Goal: Information Seeking & Learning: Learn about a topic

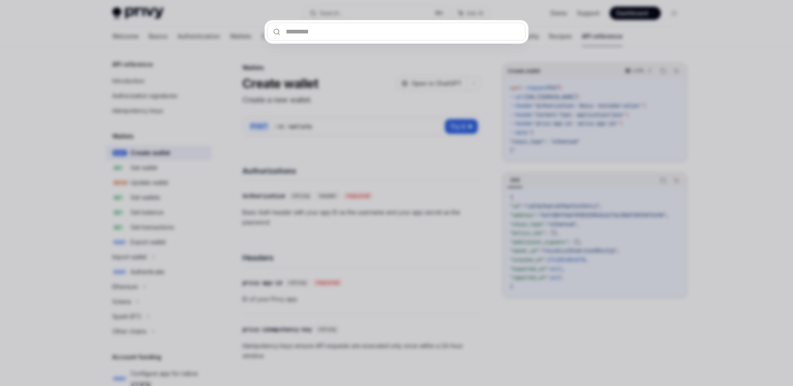
type input "**********"
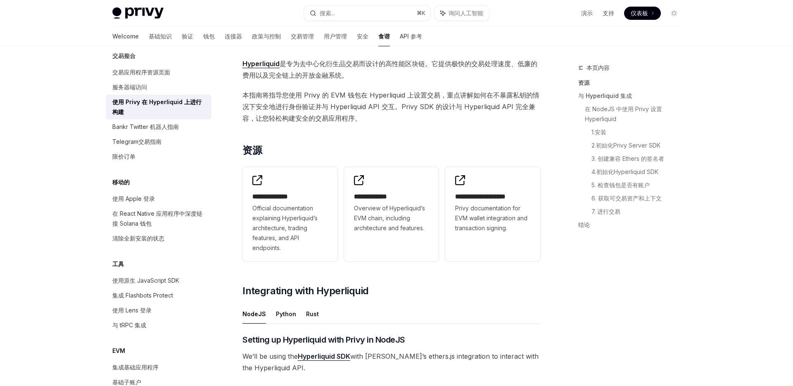
scroll to position [642, 0]
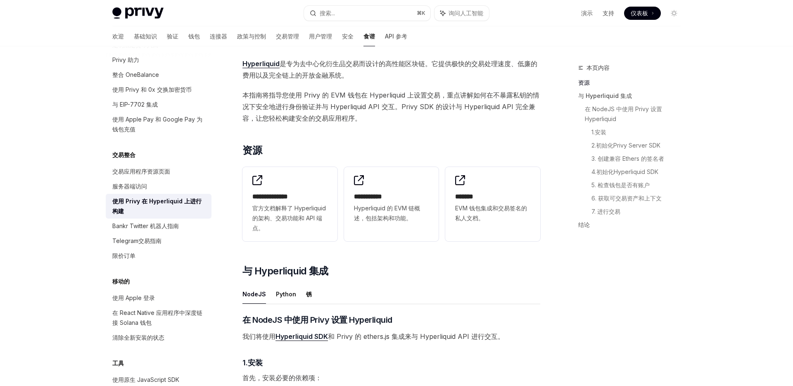
click at [513, 122] on span "本指南将指导您使用 Privy 的 EVM 钱包在 Hyperliquid 上设置交易，重点讲解如何在不暴露私钥的情况下安全地进行身份验证并与 Hyperli…" at bounding box center [392, 106] width 298 height 35
click at [415, 200] on h2 "**********" at bounding box center [391, 197] width 75 height 10
click at [494, 214] on span "EVM 钱包集成和交易签名的私人文档。" at bounding box center [492, 213] width 75 height 20
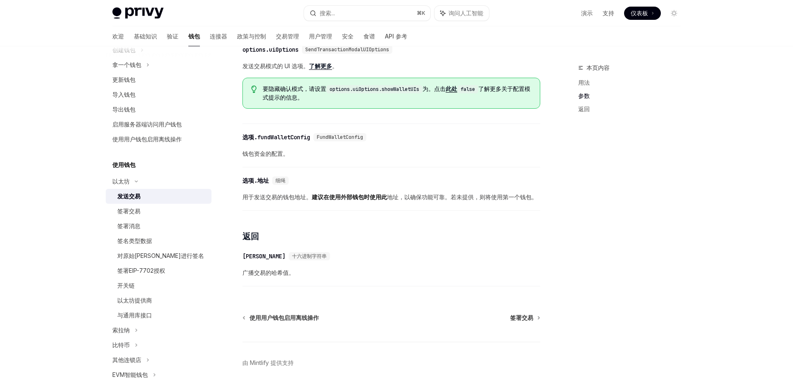
scroll to position [452, 0]
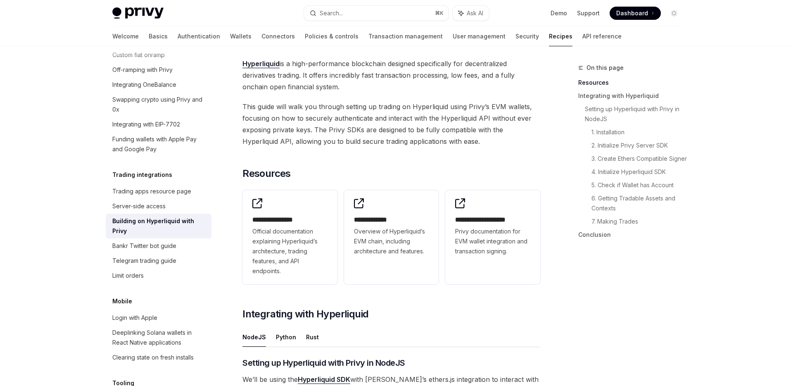
scroll to position [642, 0]
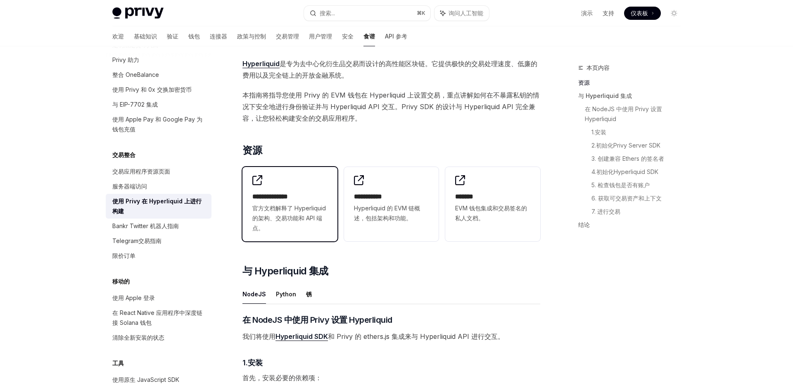
click at [300, 192] on h2 "**********" at bounding box center [289, 197] width 75 height 10
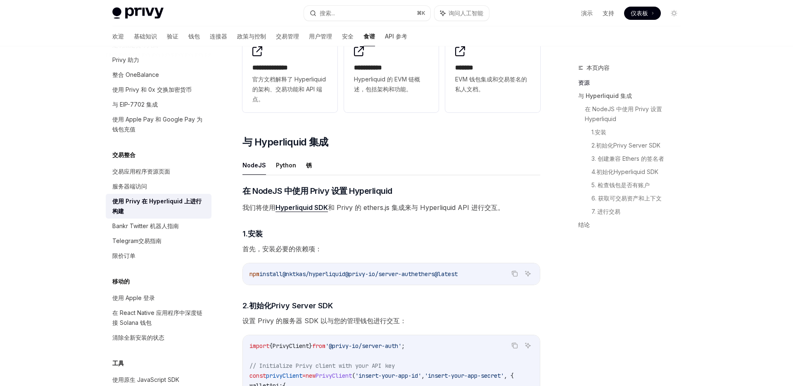
scroll to position [741, 0]
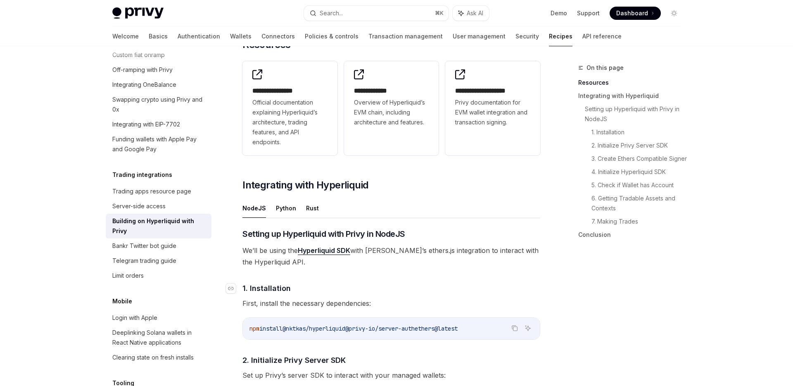
click at [407, 290] on h4 "​ 1. Installation" at bounding box center [392, 288] width 298 height 11
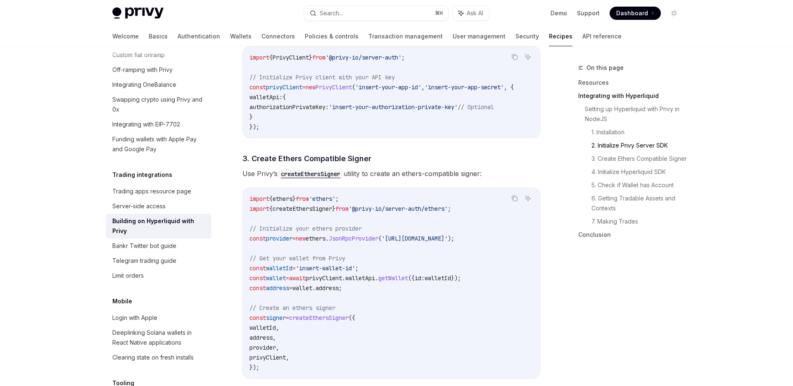
scroll to position [519, 0]
click at [335, 321] on span "createEthersSigner" at bounding box center [318, 316] width 59 height 7
click at [328, 327] on code "import { ethers } from 'ethers' ; import { createEthersSigner } from '@privy-io…" at bounding box center [392, 282] width 284 height 178
click at [329, 321] on span "createEthersSigner" at bounding box center [318, 316] width 59 height 7
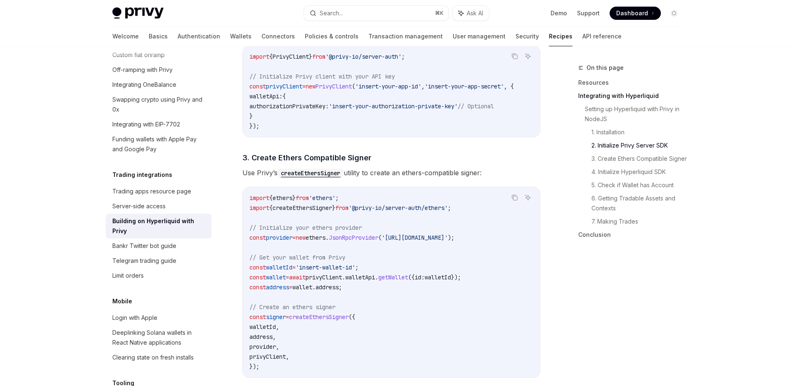
click at [329, 321] on span "createEthersSigner" at bounding box center [318, 316] width 59 height 7
click at [328, 326] on code "import { ethers } from 'ethers' ; import { createEthersSigner } from '@privy-io…" at bounding box center [392, 282] width 284 height 178
click at [330, 319] on span "createEthersSigner" at bounding box center [318, 316] width 59 height 7
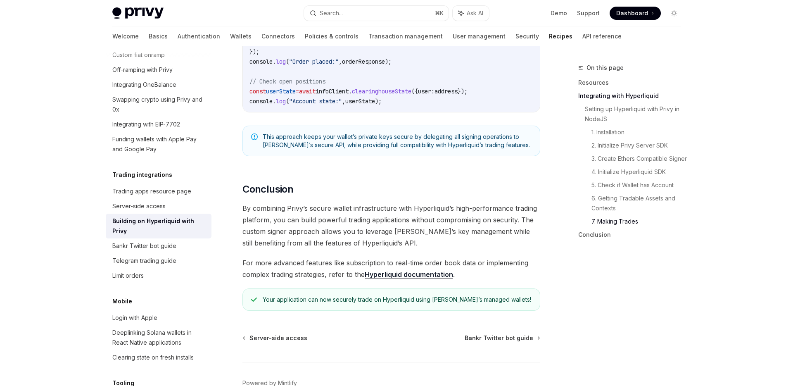
scroll to position [1613, 0]
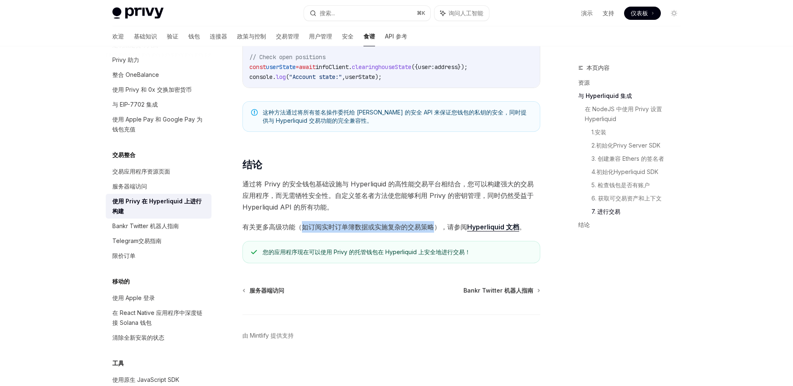
drag, startPoint x: 304, startPoint y: 228, endPoint x: 434, endPoint y: 228, distance: 130.1
click at [434, 228] on font "有关更多高级功能（如订阅实时订单簿数据或实施复杂的交易策略），请参阅" at bounding box center [355, 227] width 225 height 8
click at [435, 228] on font "有关更多高级功能（如订阅实时订单簿数据或实施复杂的交易策略），请参阅" at bounding box center [355, 227] width 225 height 8
drag, startPoint x: 435, startPoint y: 228, endPoint x: 304, endPoint y: 228, distance: 130.6
click at [304, 228] on font "有关更多高级功能（如订阅实时订单簿数据或实施复杂的交易策略），请参阅" at bounding box center [355, 227] width 225 height 8
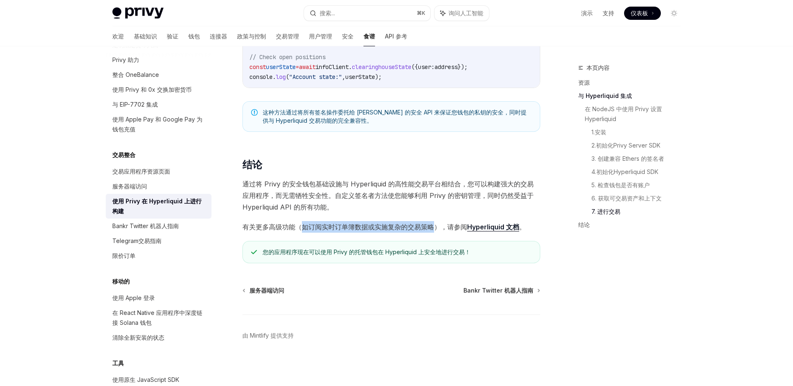
click at [304, 228] on font "有关更多高级功能（如订阅实时订单簿数据或实施复杂的交易策略），请参阅" at bounding box center [355, 227] width 225 height 8
drag, startPoint x: 304, startPoint y: 228, endPoint x: 345, endPoint y: 228, distance: 40.5
click at [345, 228] on font "有关更多高级功能（如订阅实时订单簿数据或实施复杂的交易策略），请参阅" at bounding box center [355, 227] width 225 height 8
click at [358, 245] on div "您的应用程序现在可以使用 Privy 的托管钱包在 Hyperliquid 上安全地进行交易！" at bounding box center [392, 252] width 298 height 22
click at [478, 227] on font "Hyperliquid 文档" at bounding box center [493, 227] width 52 height 8
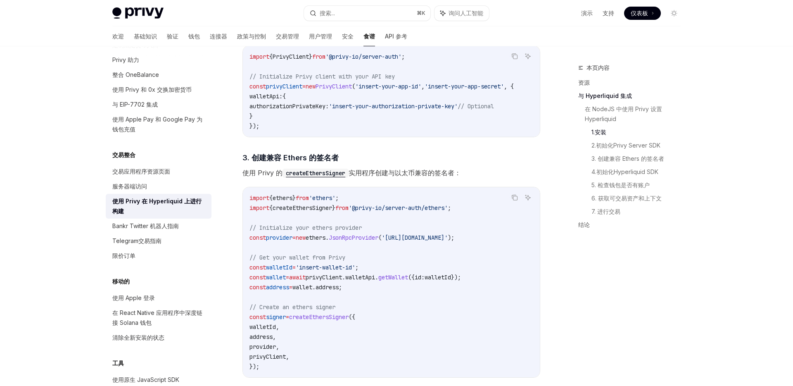
scroll to position [467, 0]
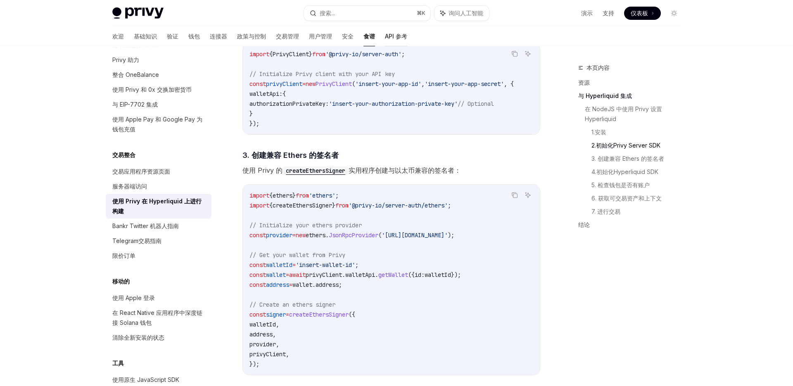
click at [385, 33] on font "API 参考" at bounding box center [396, 36] width 22 height 7
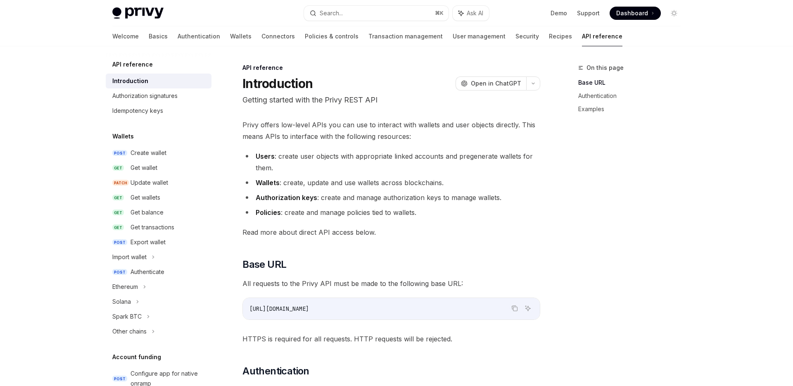
click at [285, 175] on ul "Users : create user objects with appropriate linked accounts and pregenerate wa…" at bounding box center [392, 184] width 298 height 68
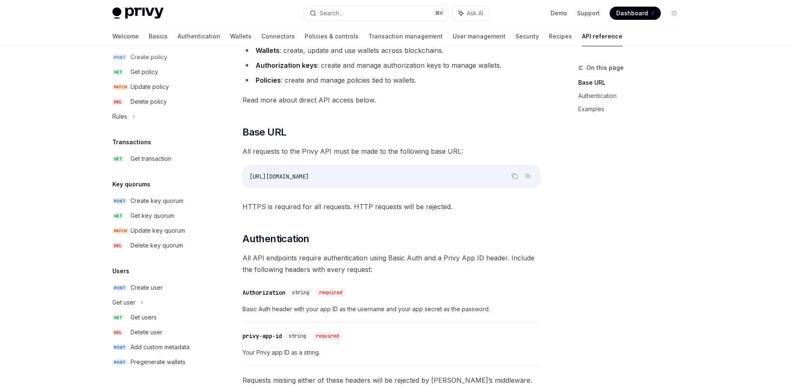
scroll to position [252, 0]
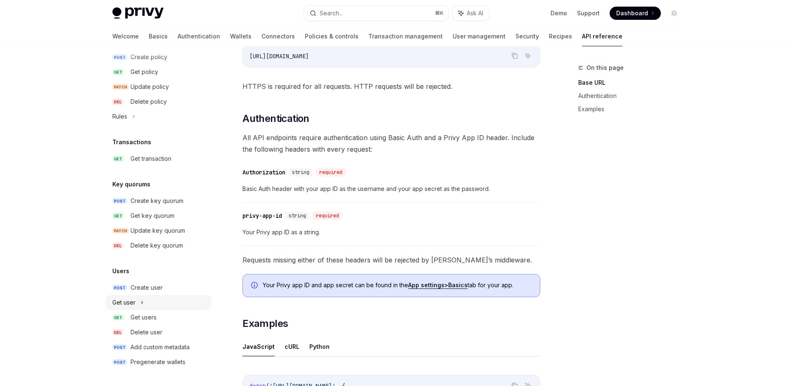
click at [142, 298] on icon at bounding box center [141, 302] width 3 height 10
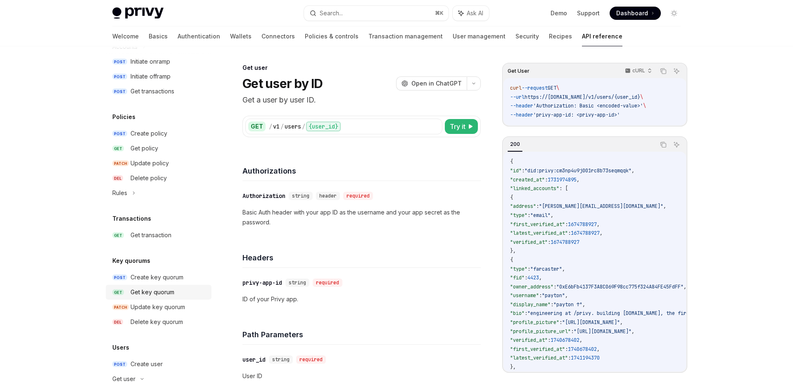
scroll to position [359, 0]
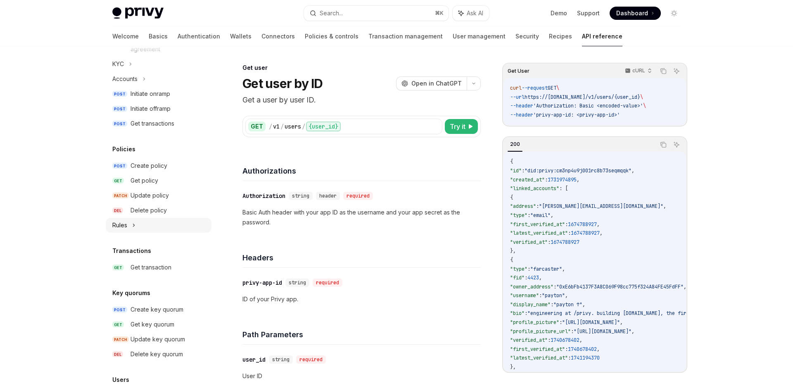
click at [136, 224] on div "Rules" at bounding box center [159, 225] width 106 height 15
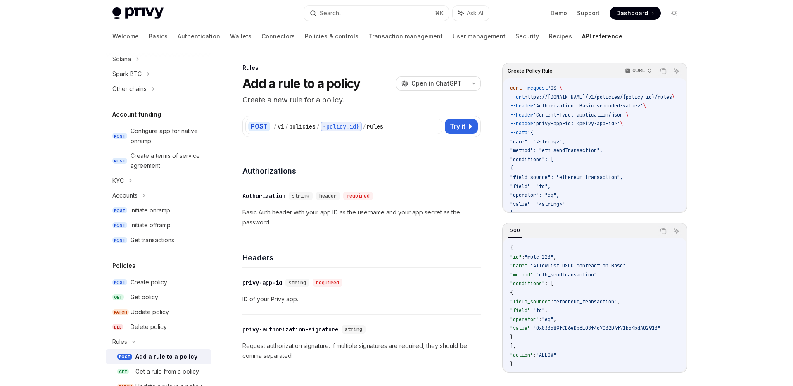
scroll to position [237, 0]
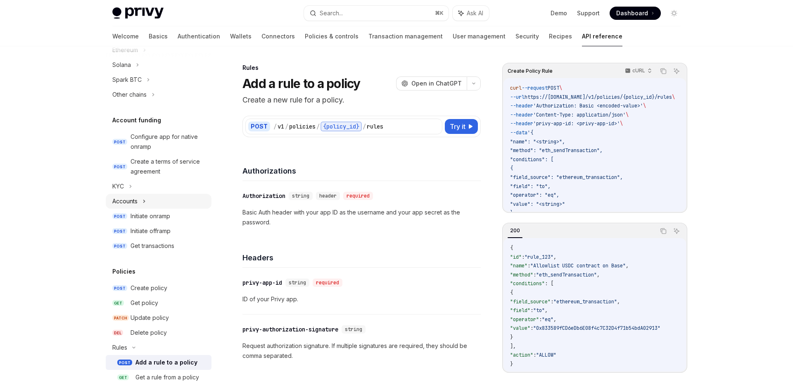
click at [145, 200] on icon at bounding box center [144, 201] width 3 height 10
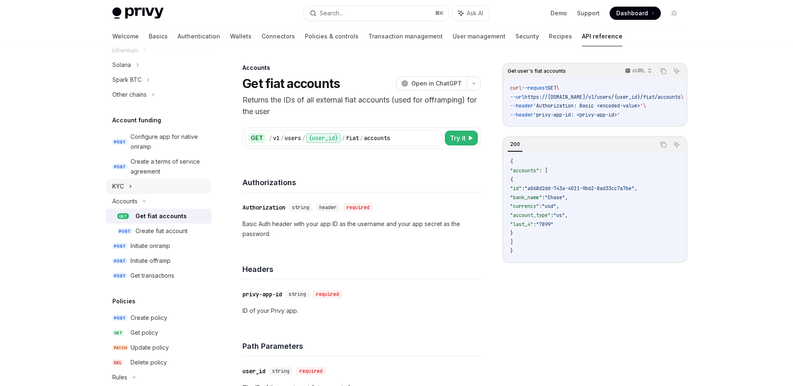
click at [133, 183] on div "KYC" at bounding box center [159, 186] width 106 height 15
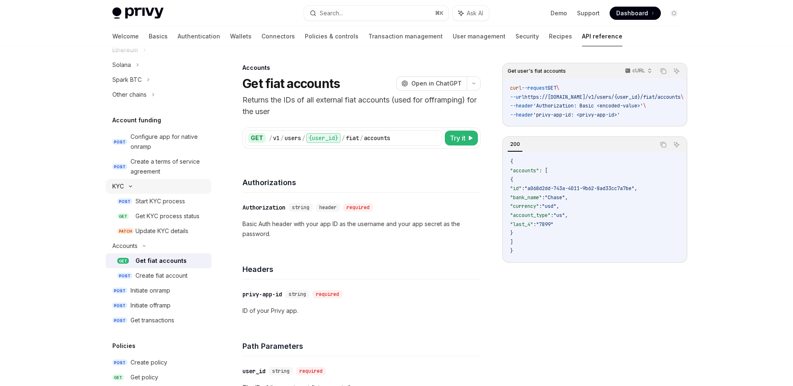
type textarea "*"
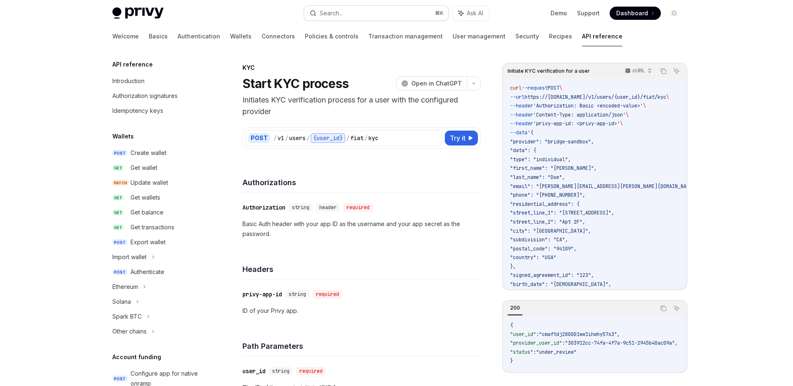
click at [422, 13] on button "Search... ⌘ K" at bounding box center [376, 13] width 145 height 15
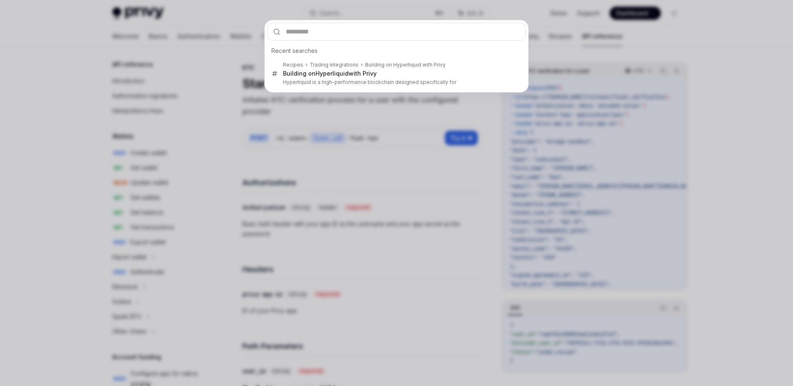
type input "**********"
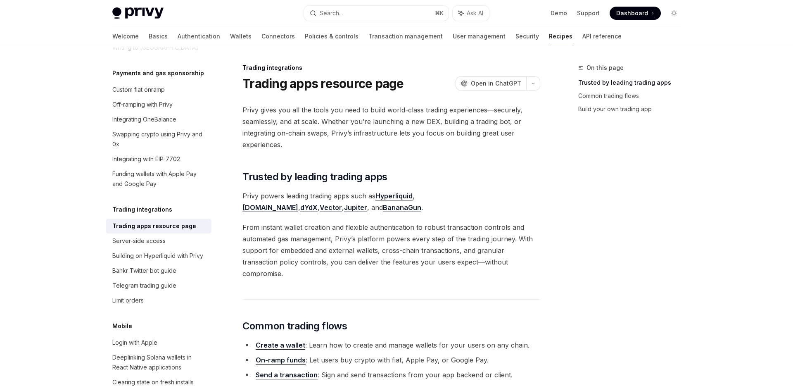
type textarea "*"
